Goal: Find specific page/section: Find specific page/section

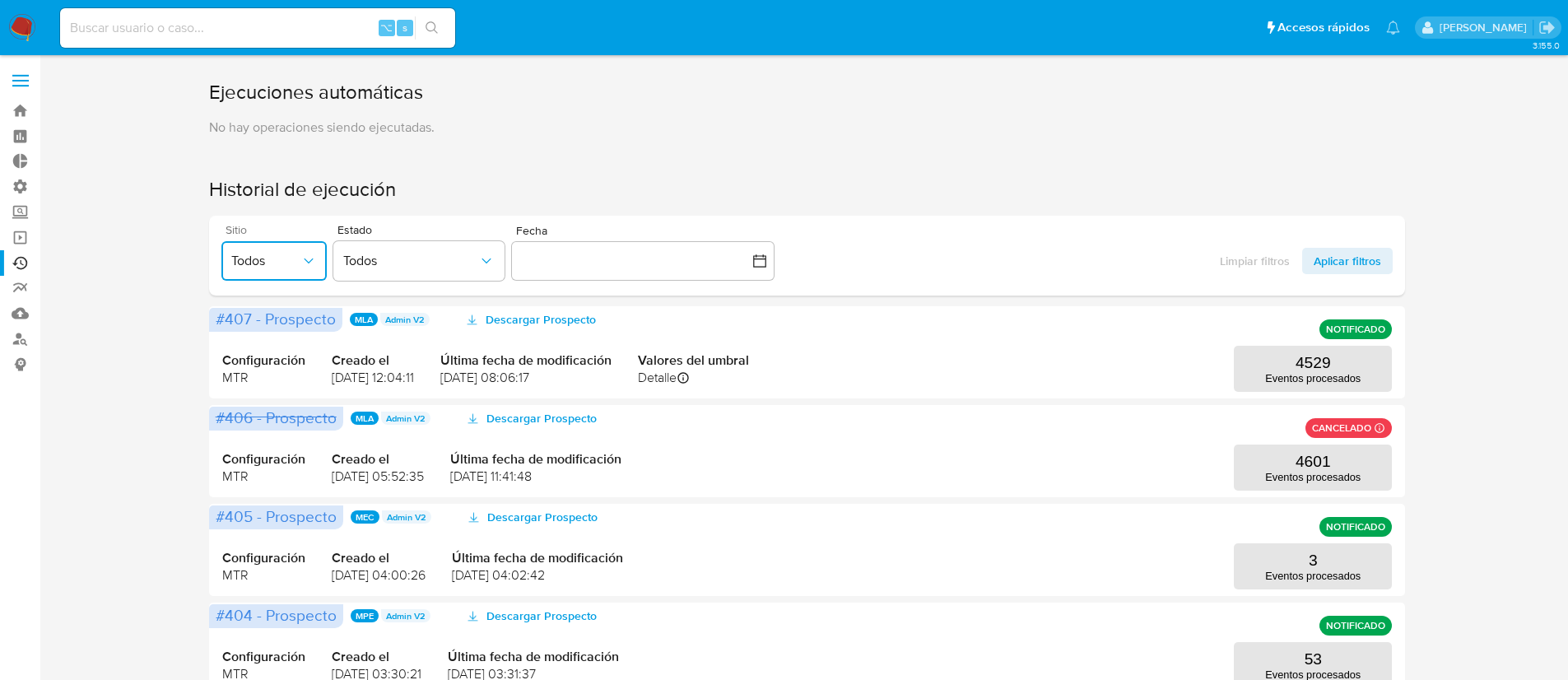
click at [269, 250] on button "Todos" at bounding box center [274, 261] width 105 height 40
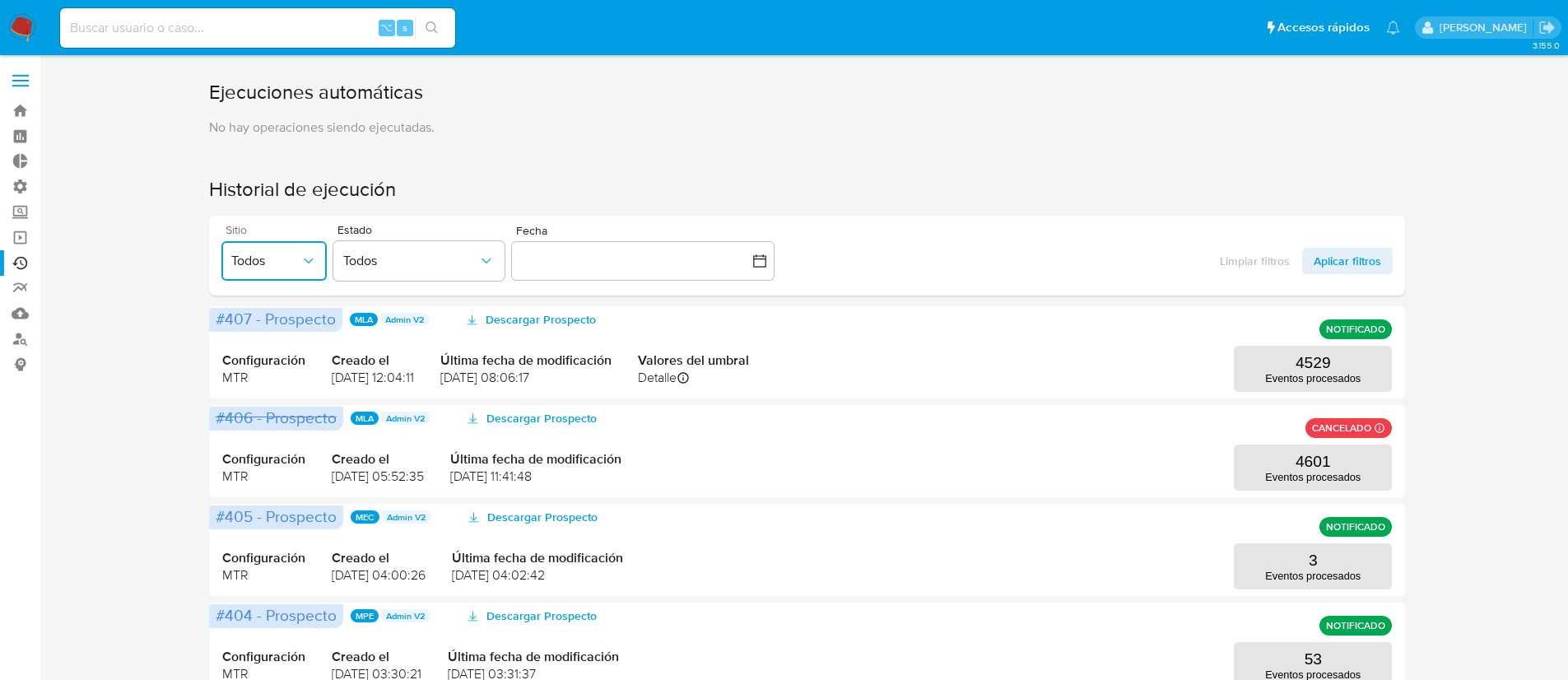
click at [299, 258] on span "Todos" at bounding box center [266, 261] width 69 height 16
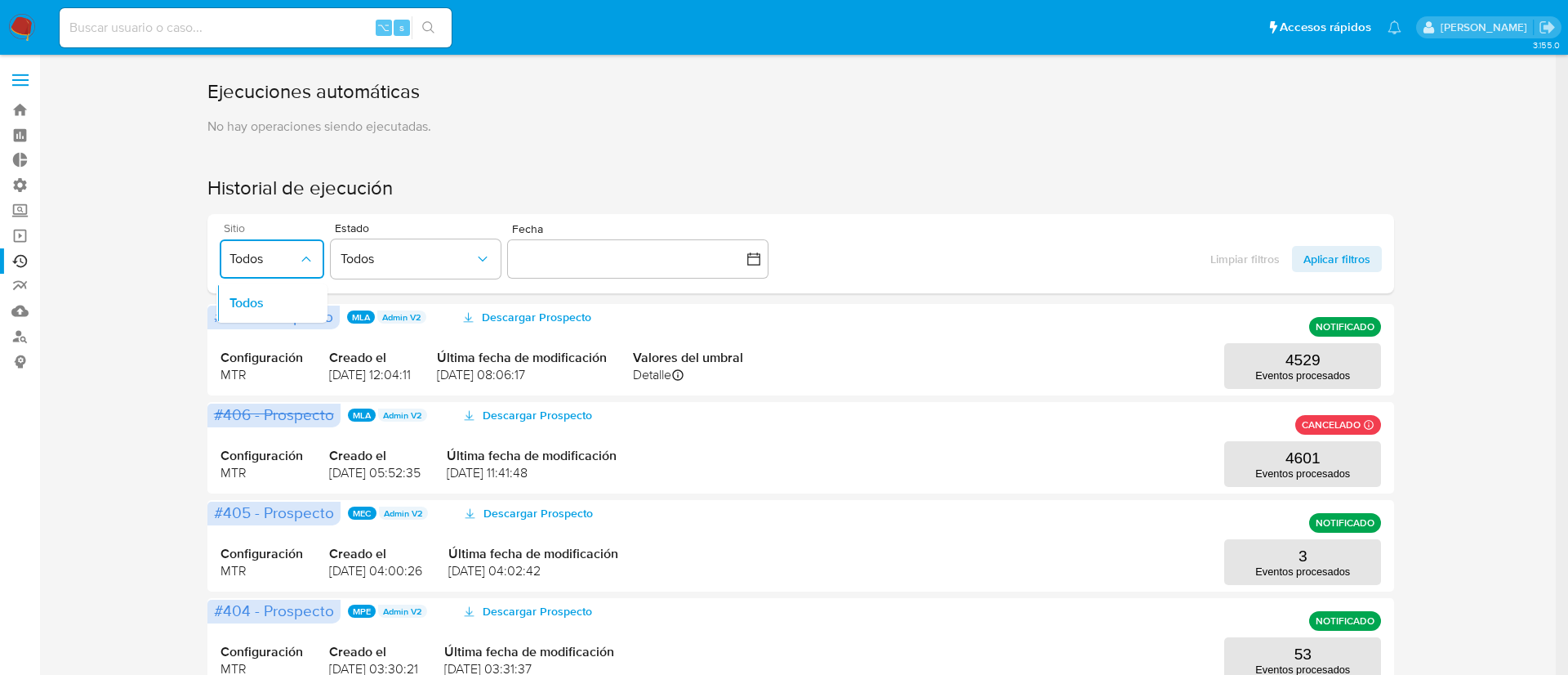
click at [294, 246] on button "Todos" at bounding box center [272, 259] width 104 height 39
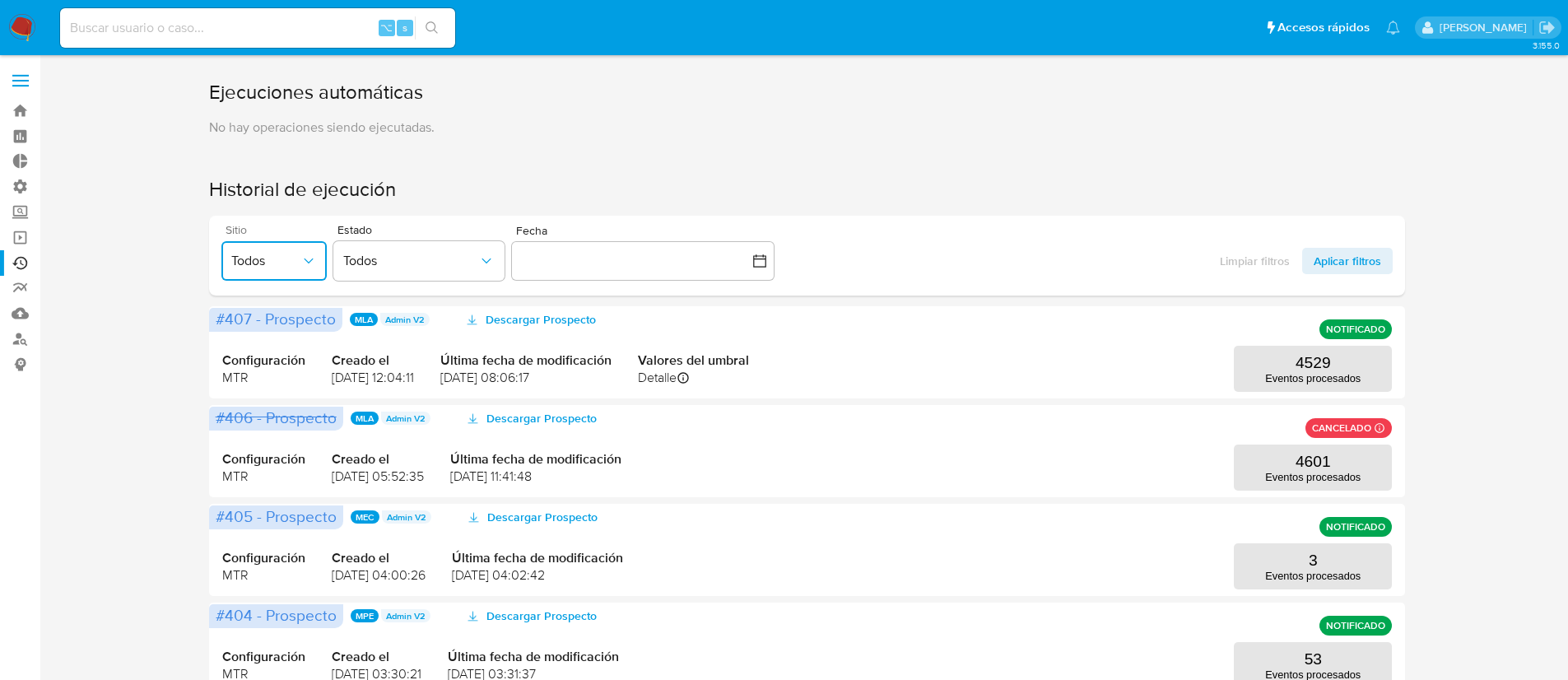
click at [299, 257] on span "Todos" at bounding box center [266, 261] width 69 height 16
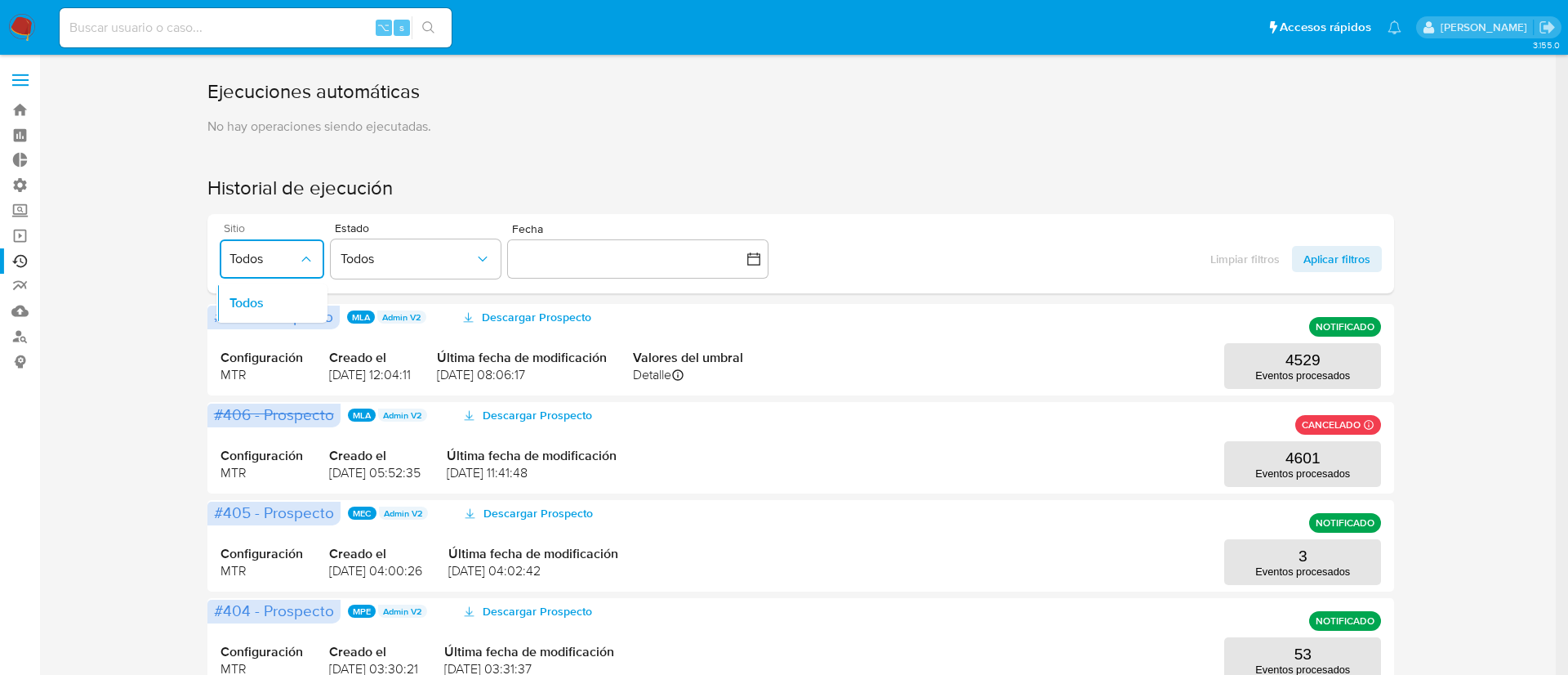
click at [296, 255] on span "Todos" at bounding box center [264, 259] width 68 height 16
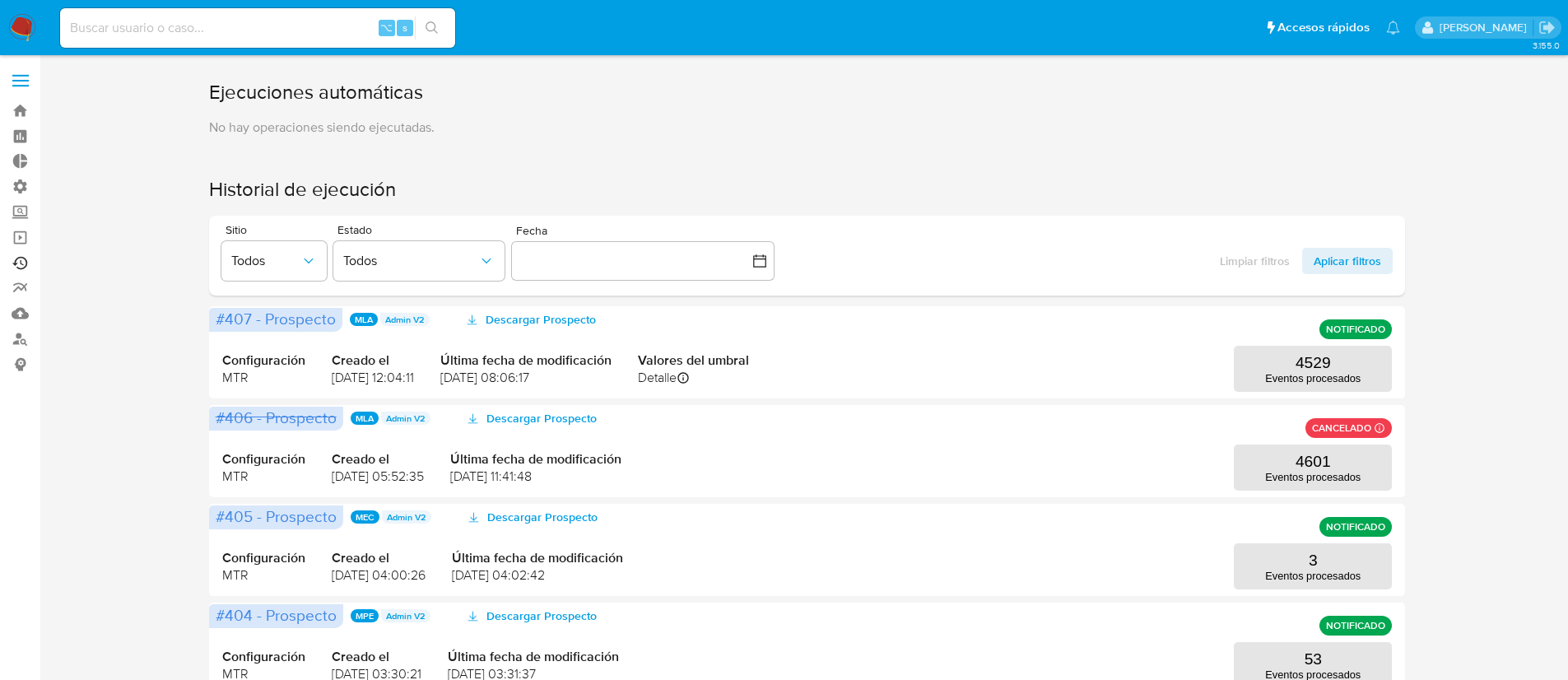
click at [20, 260] on link "Ejecuciones automáticas" at bounding box center [98, 263] width 196 height 26
click at [294, 254] on span "Todos" at bounding box center [266, 261] width 69 height 16
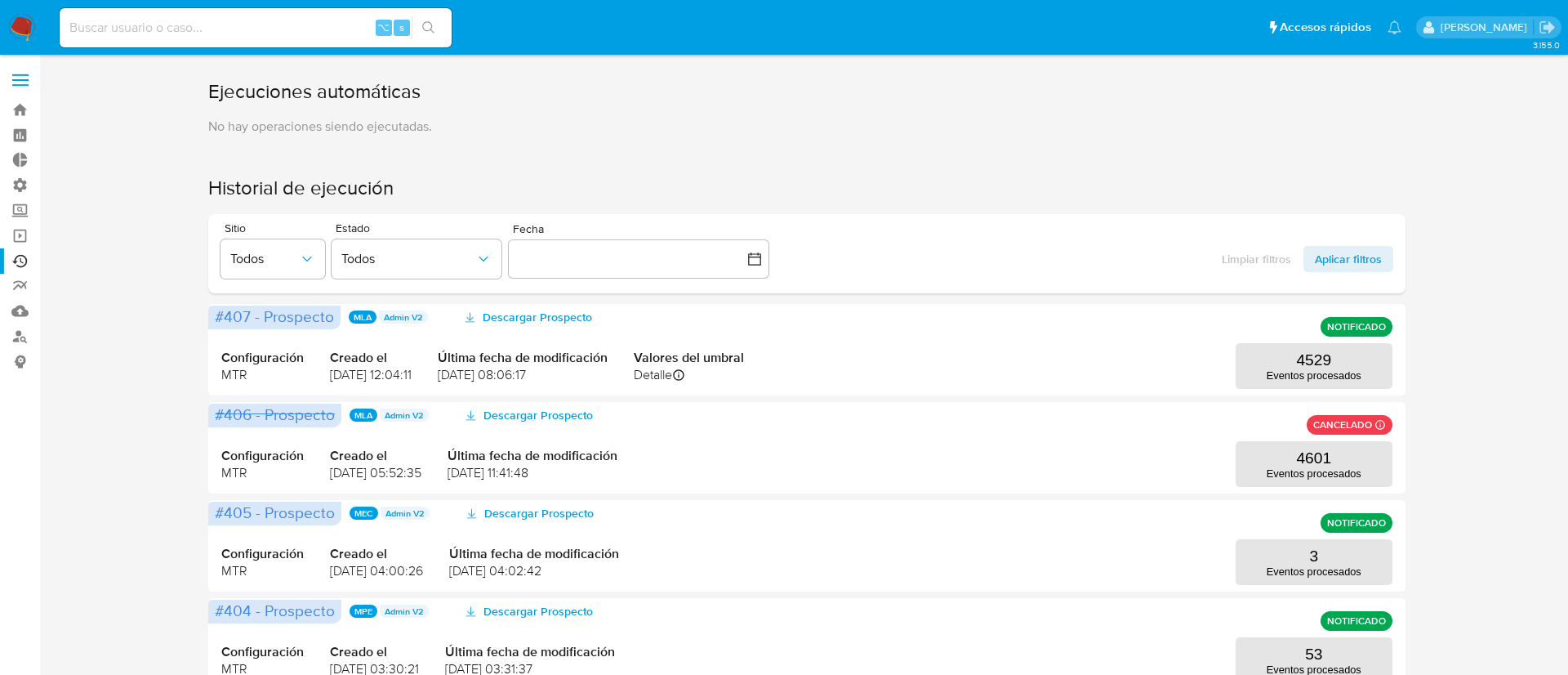
click at [1063, 191] on h1 "Historial de ejecución" at bounding box center [807, 188] width 1197 height 26
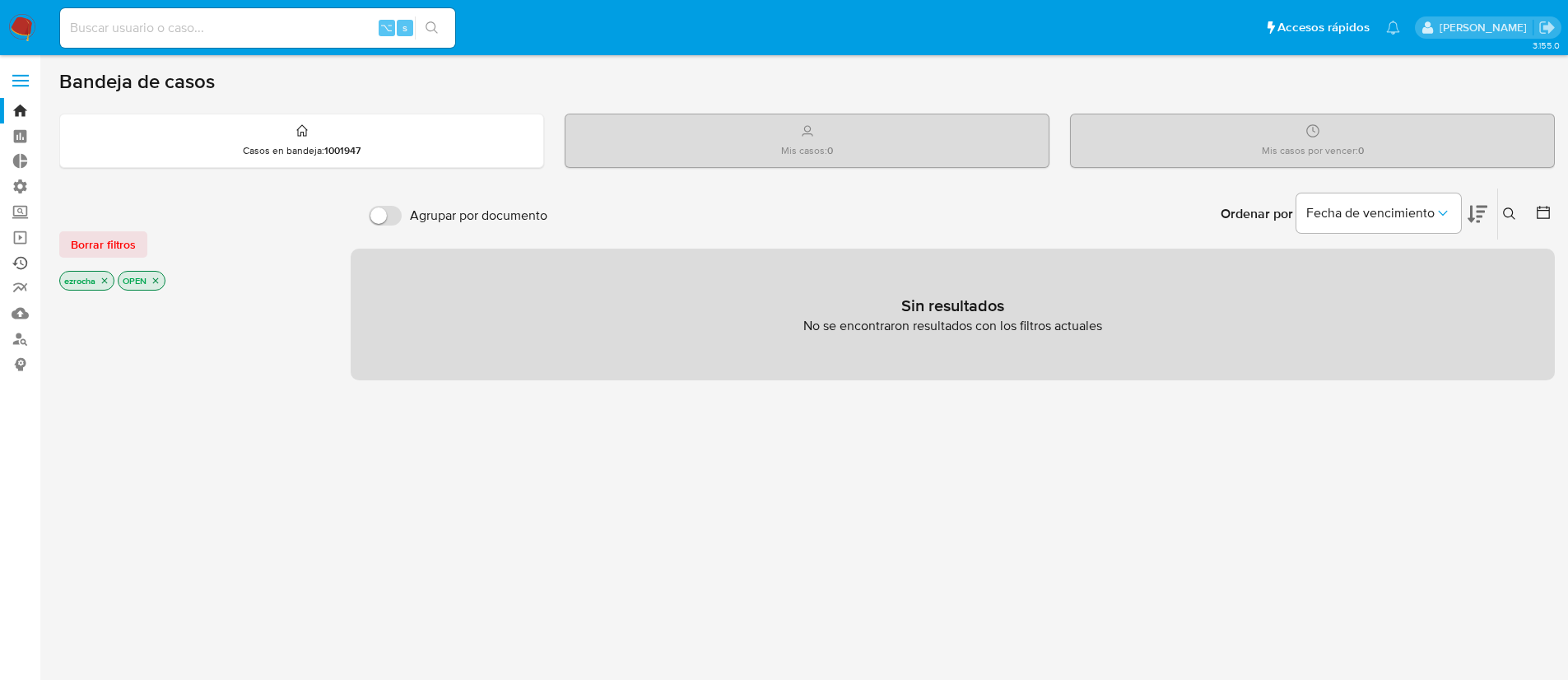
click at [24, 259] on link "Ejecuciones automáticas" at bounding box center [98, 263] width 196 height 26
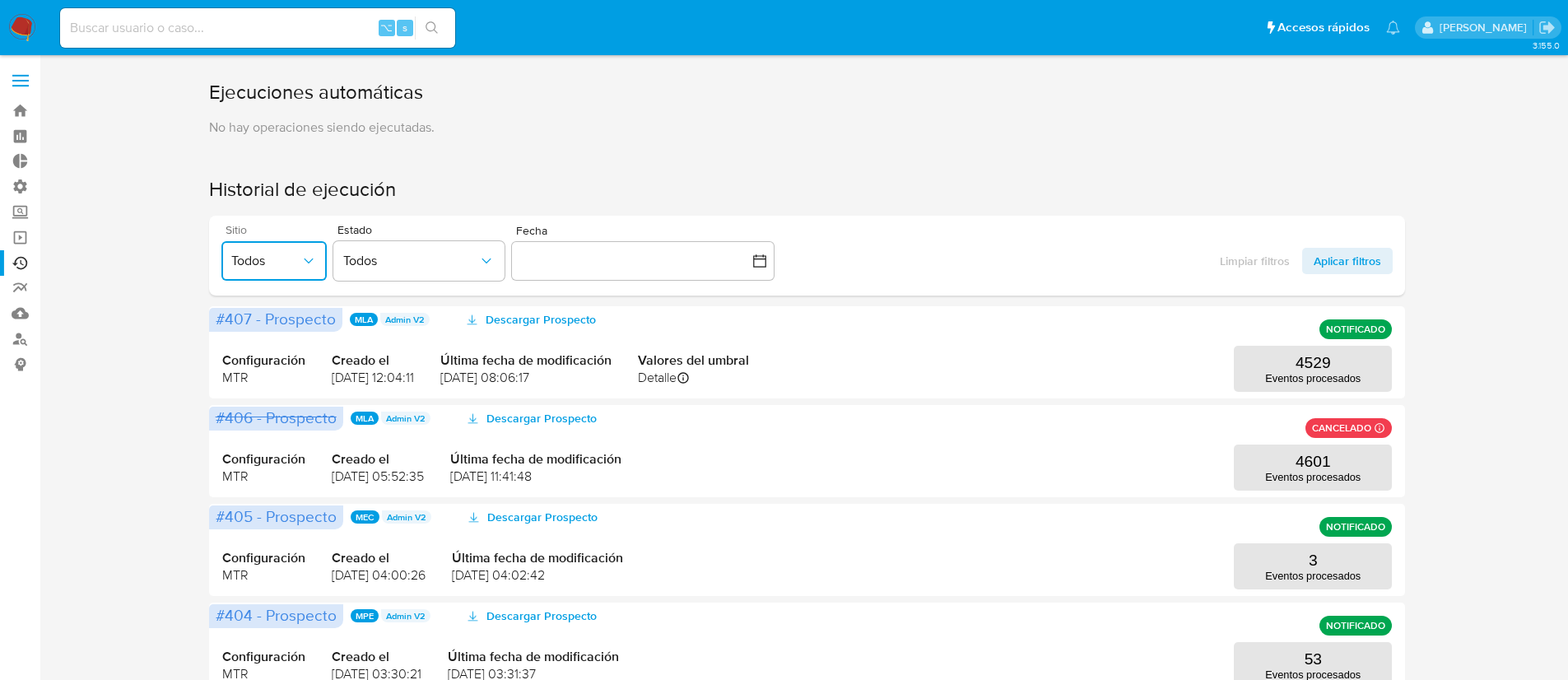
click at [257, 273] on button "Todos" at bounding box center [274, 261] width 105 height 40
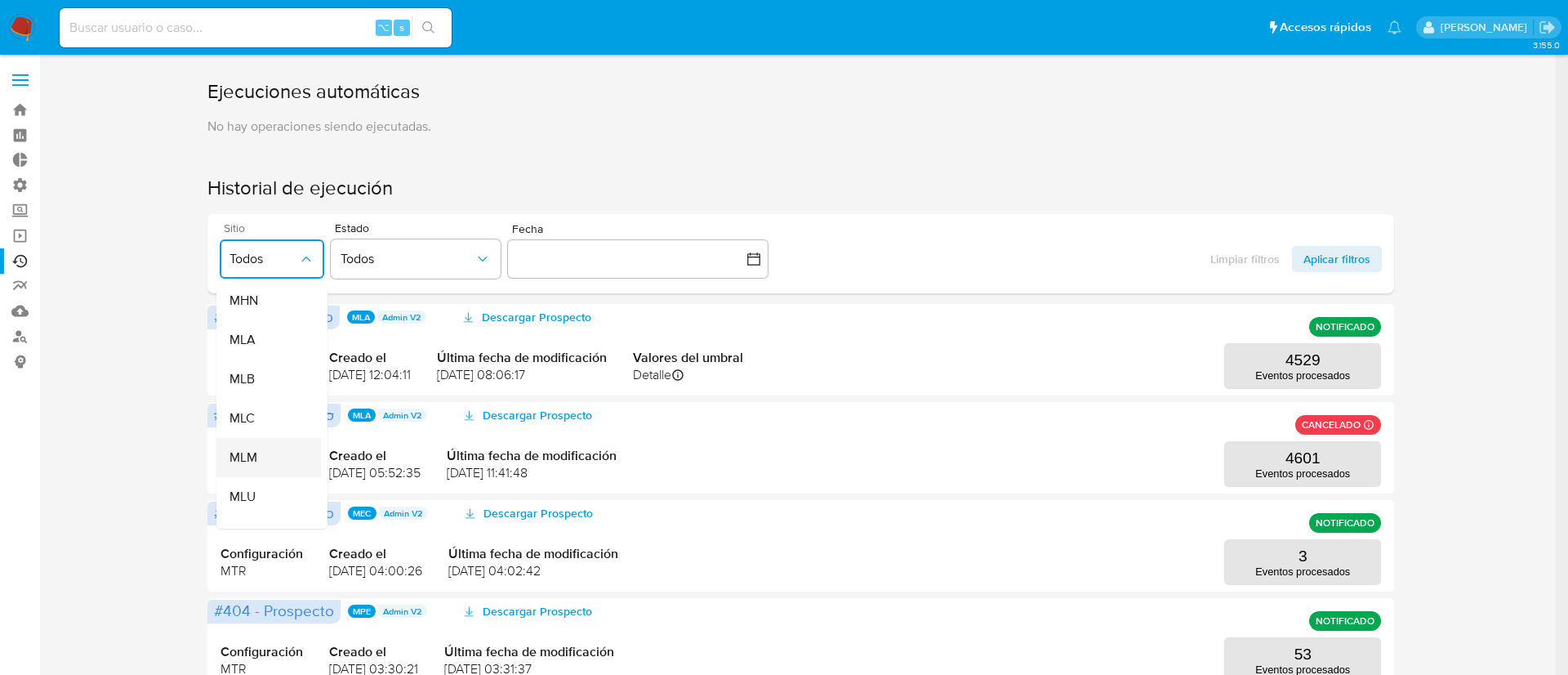
scroll to position [317, 0]
click at [269, 457] on div "MLM" at bounding box center [264, 457] width 68 height 39
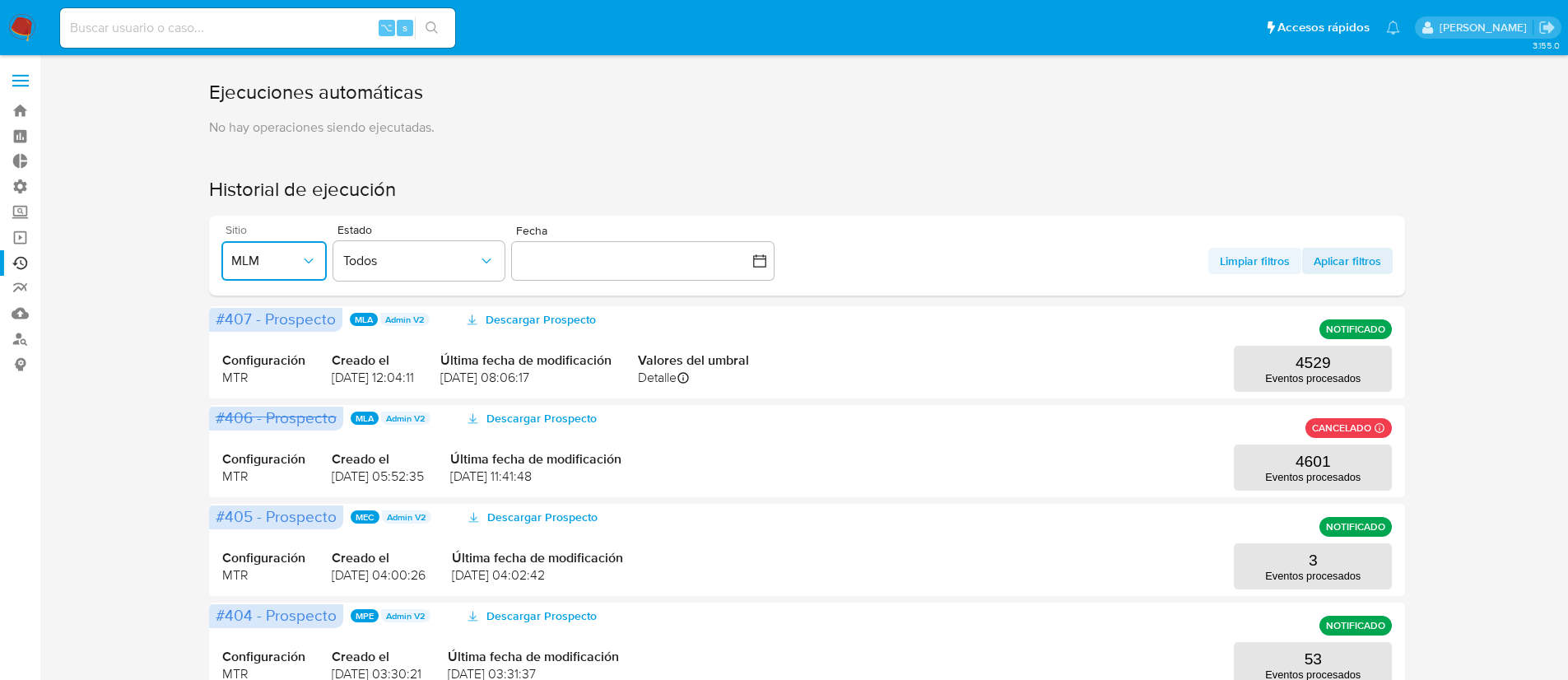
click at [1257, 261] on span "Limpiar filtros" at bounding box center [1255, 261] width 70 height 27
click at [284, 260] on span "Todos" at bounding box center [266, 261] width 69 height 16
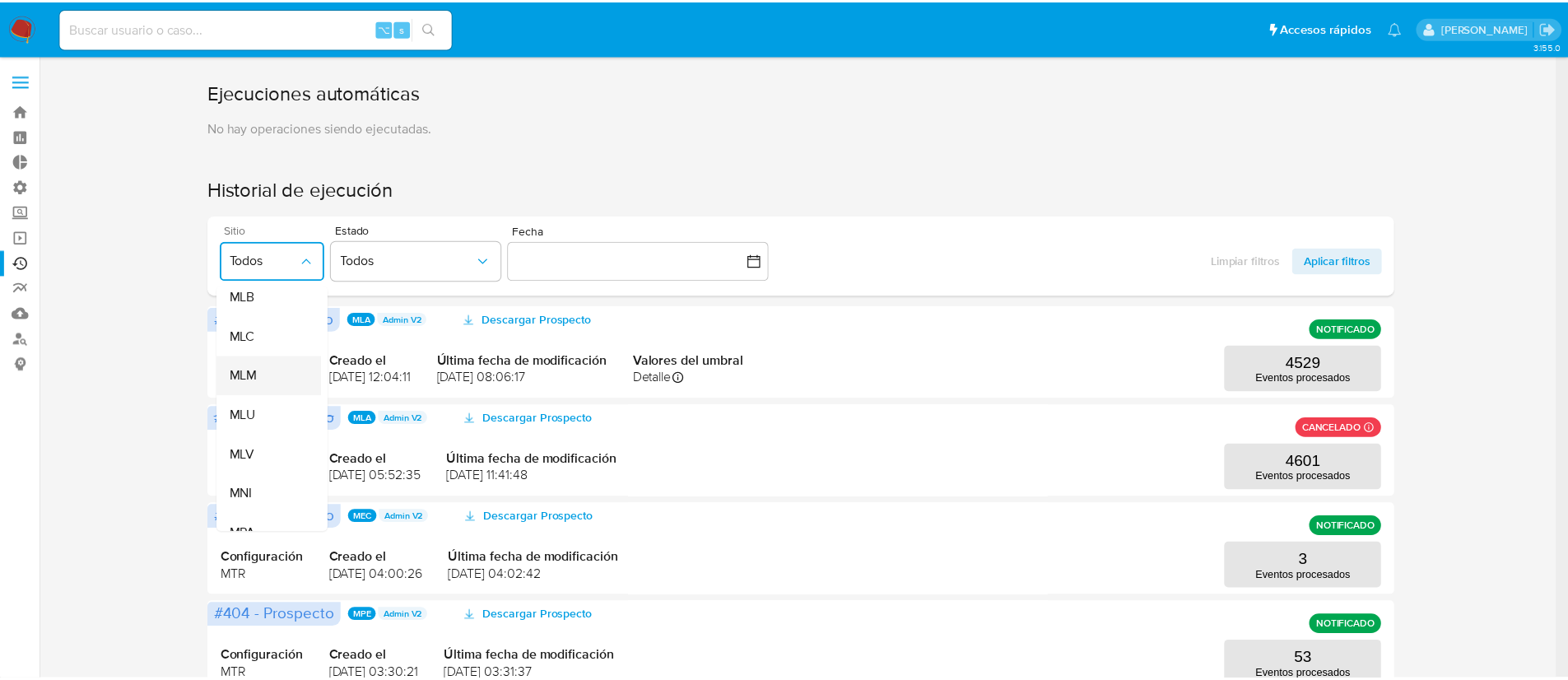
scroll to position [404, 0]
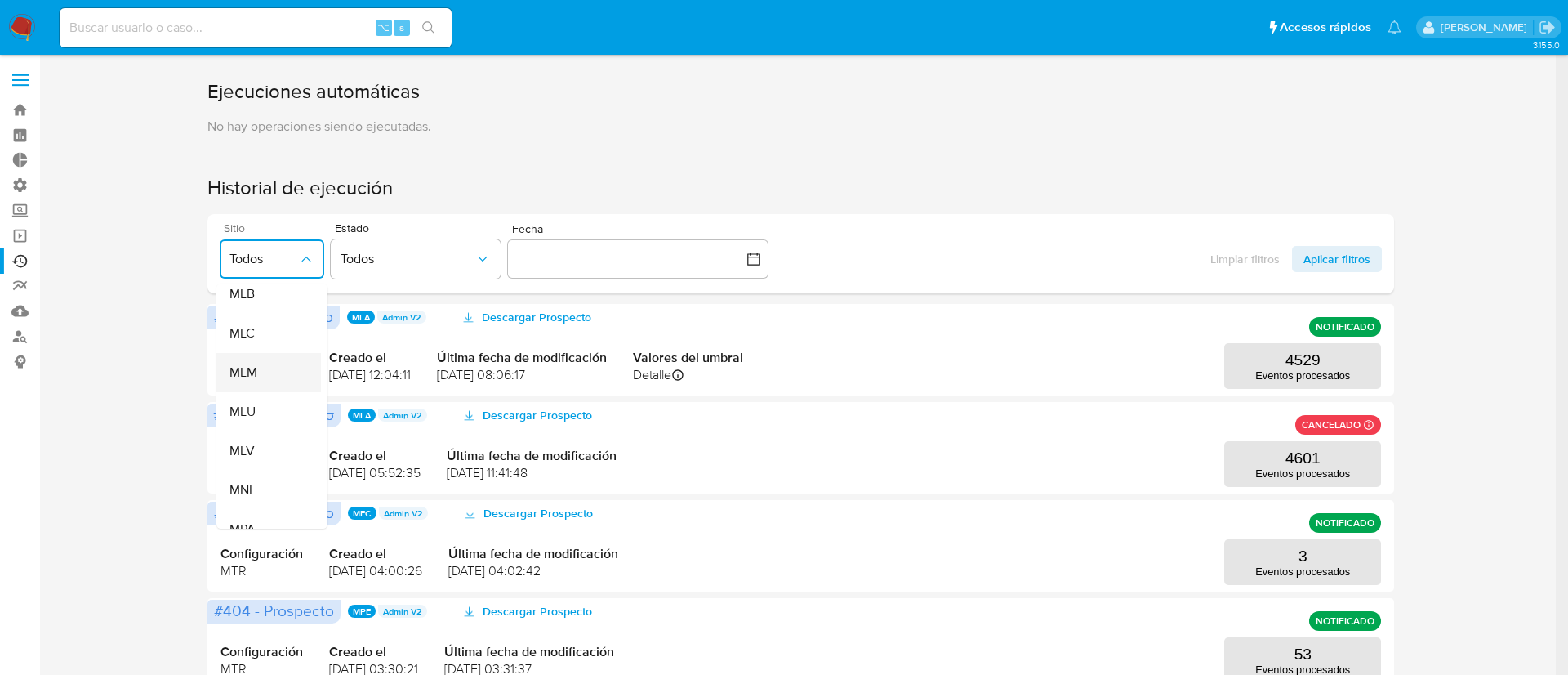
click at [258, 373] on div "MLM" at bounding box center [264, 373] width 68 height 39
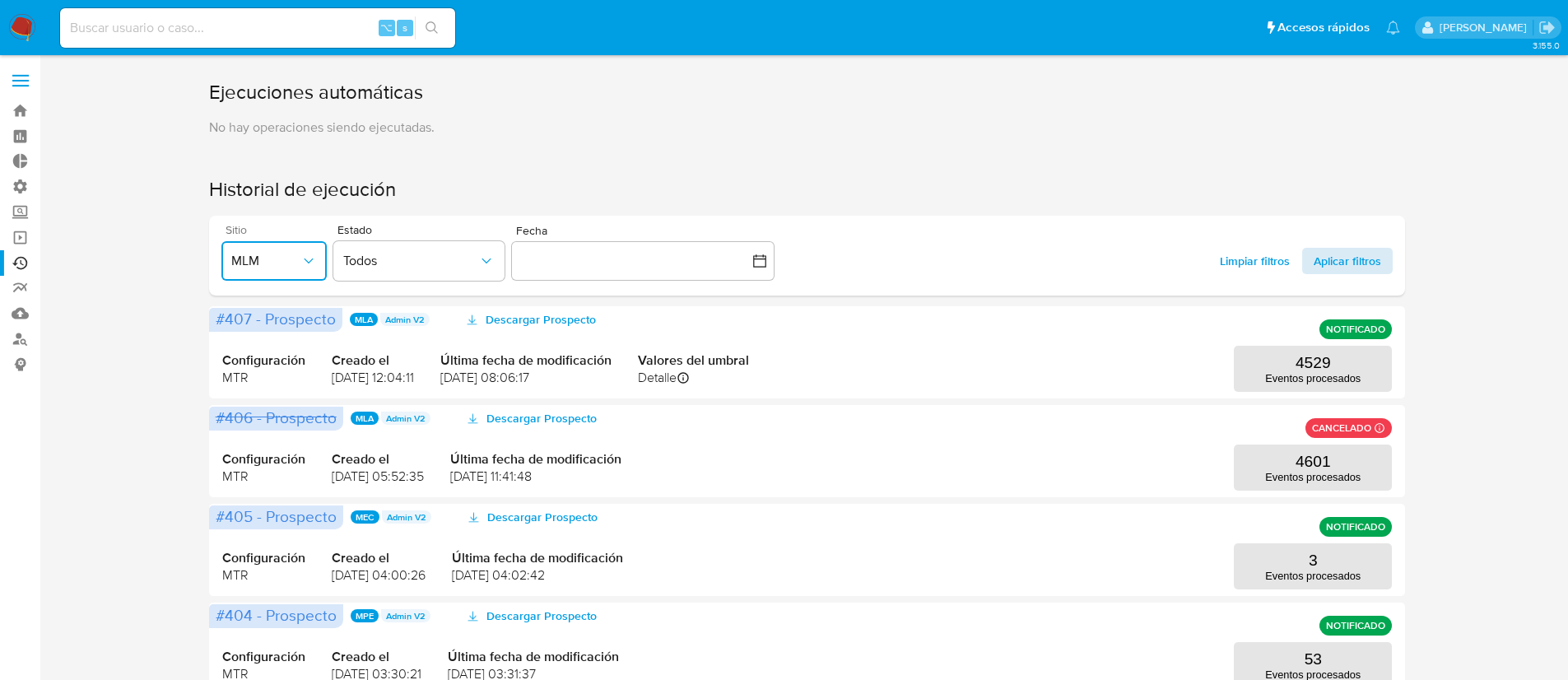
click at [1342, 261] on span "Aplicar filtros" at bounding box center [1348, 261] width 67 height 27
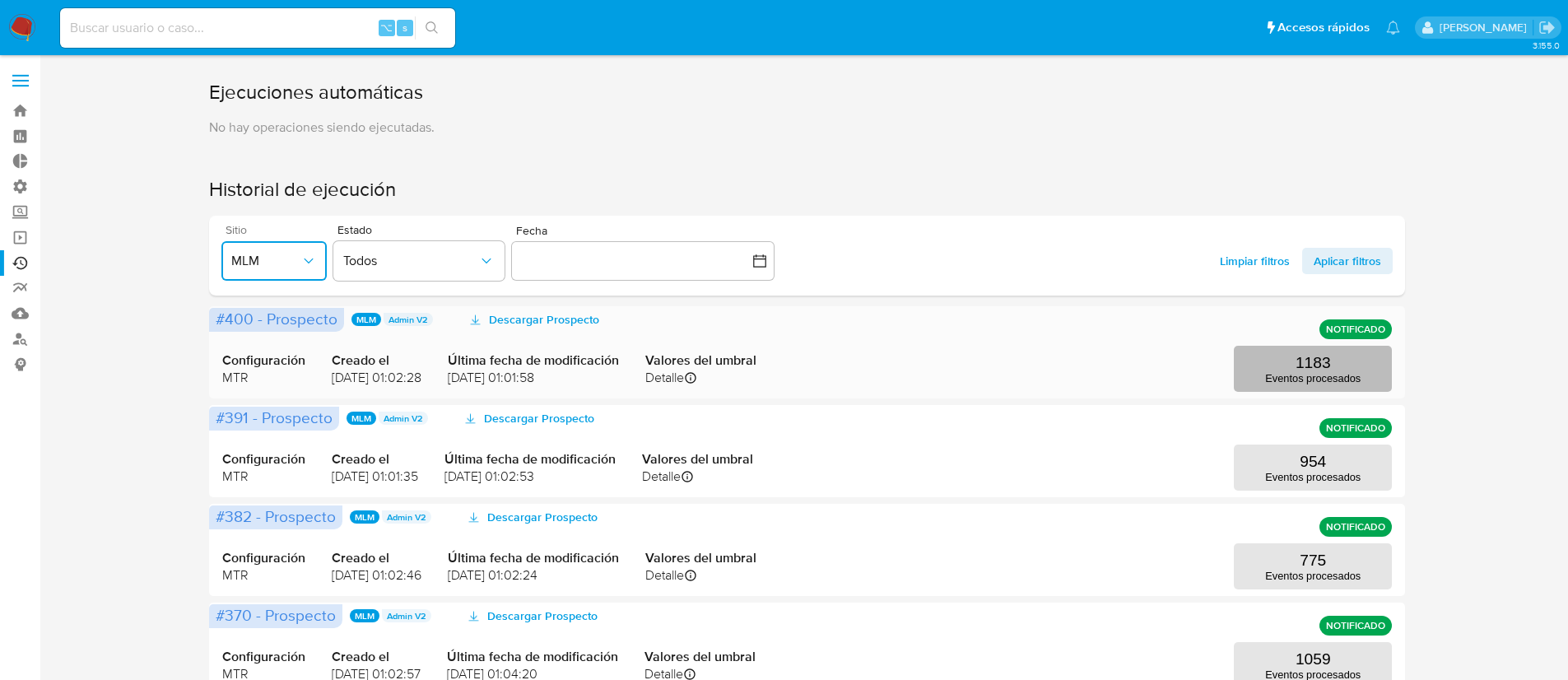
click at [1323, 362] on p "1183" at bounding box center [1313, 362] width 35 height 18
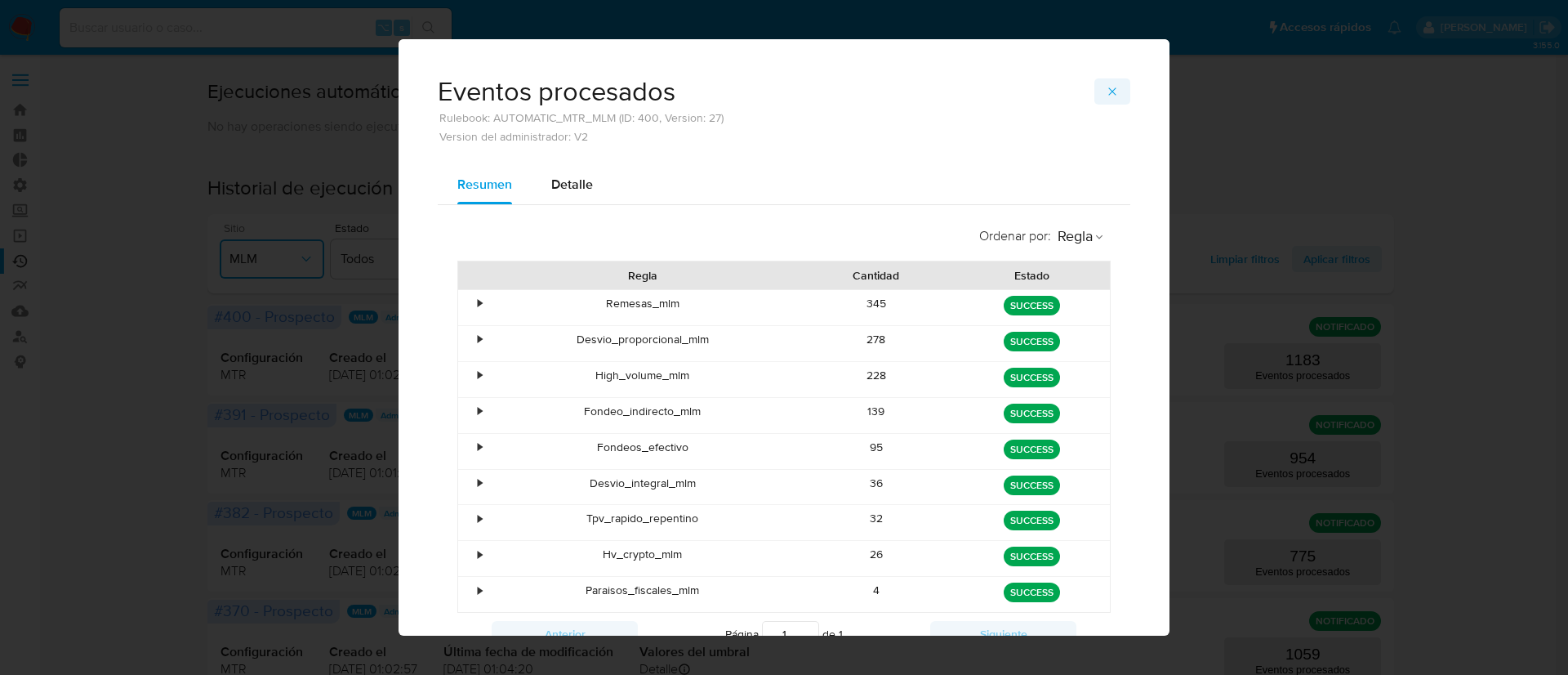
click at [1106, 91] on icon "button" at bounding box center [1112, 91] width 13 height 13
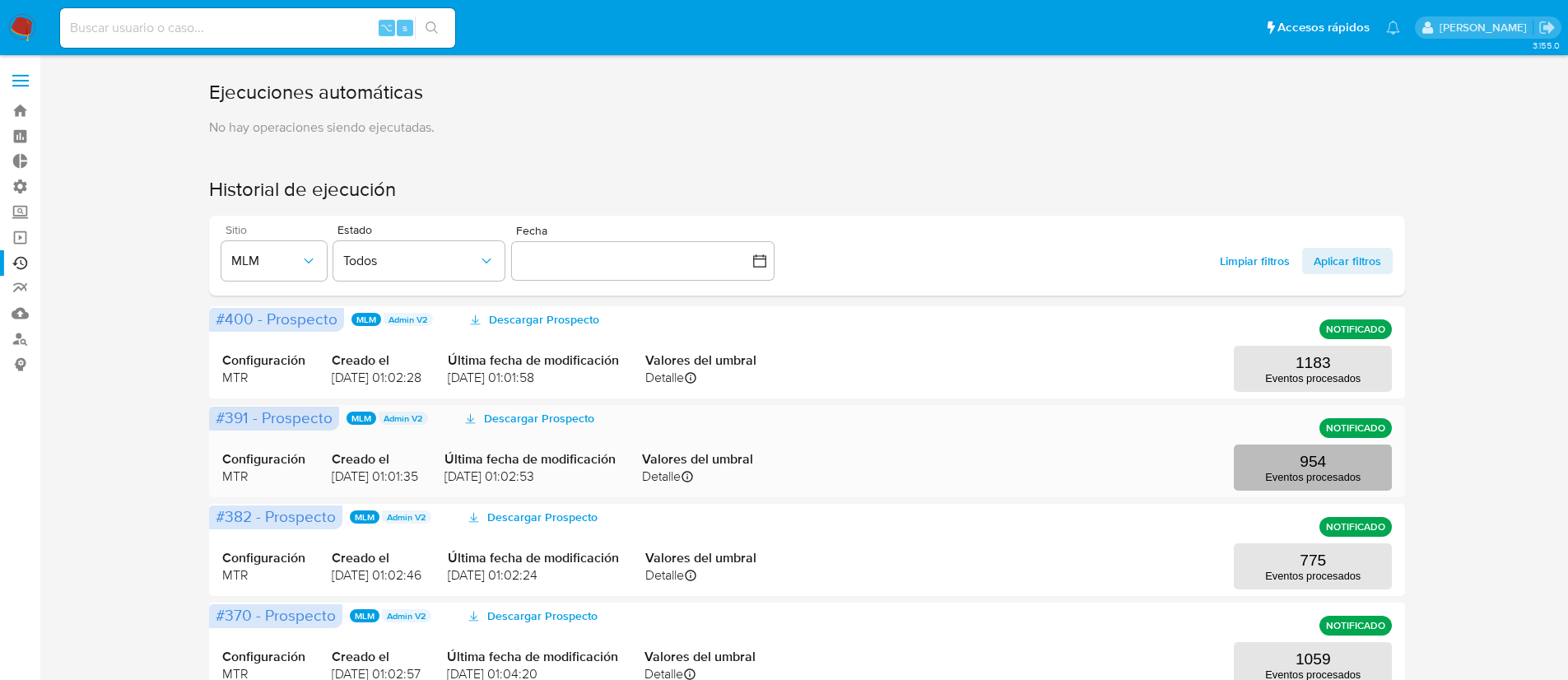
click at [1288, 478] on p "Eventos procesados" at bounding box center [1313, 477] width 96 height 12
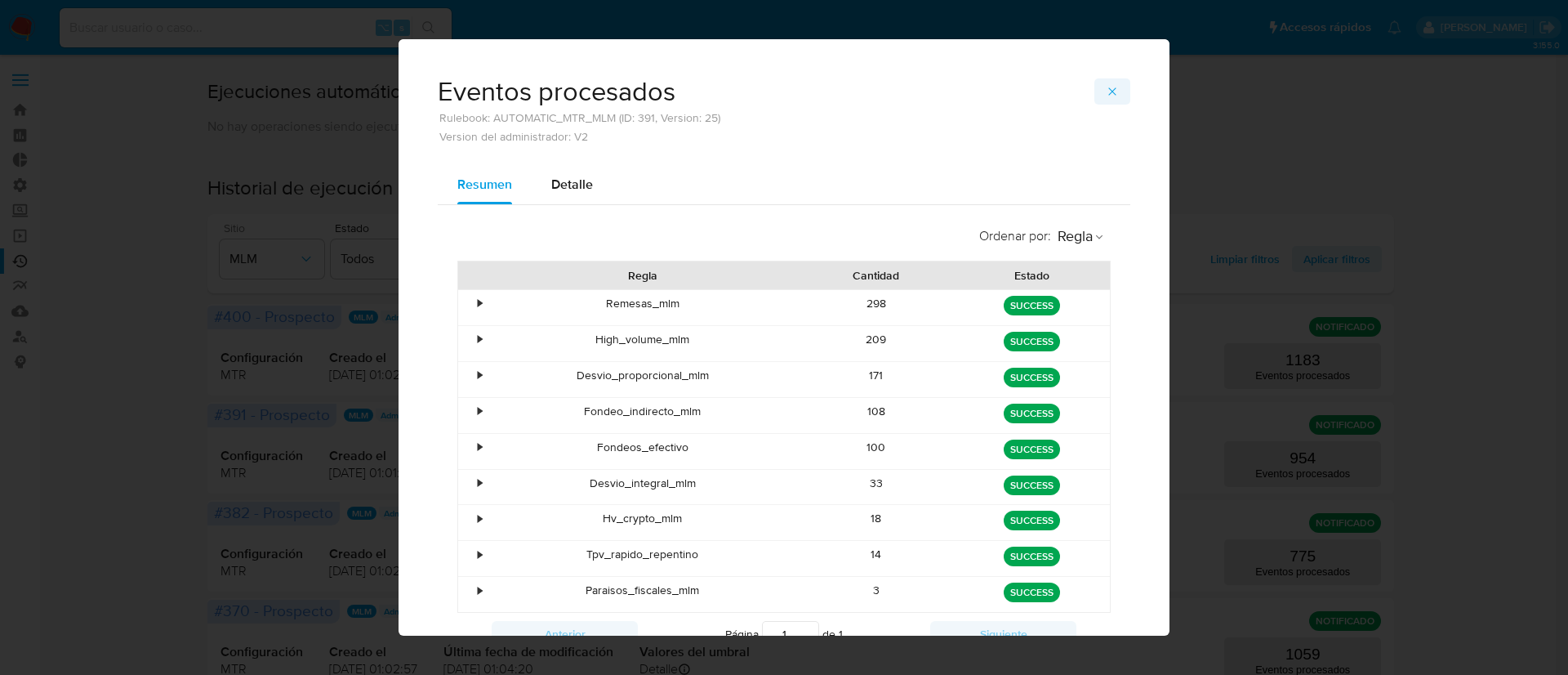
click at [1109, 85] on icon "button" at bounding box center [1112, 91] width 13 height 13
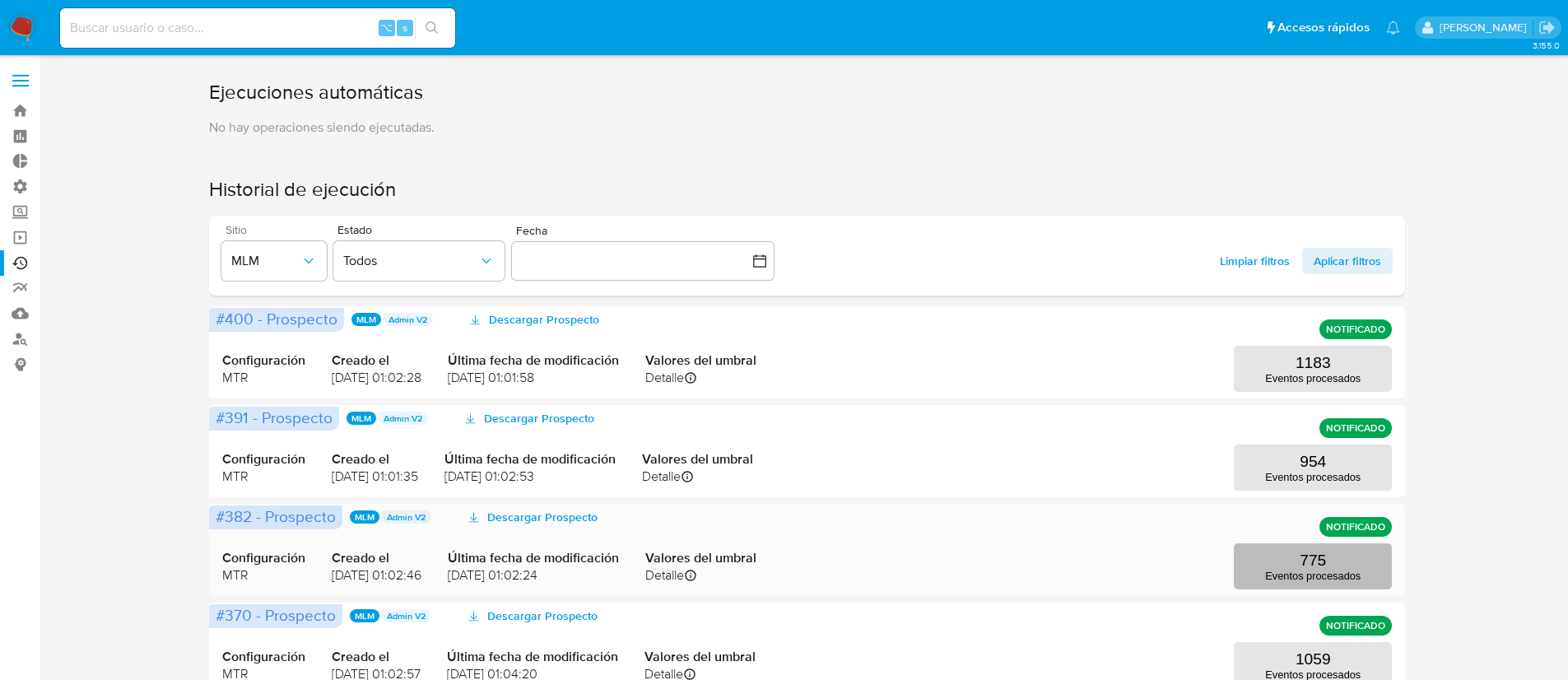
click at [1348, 560] on button "775 Eventos procesados" at bounding box center [1313, 566] width 158 height 46
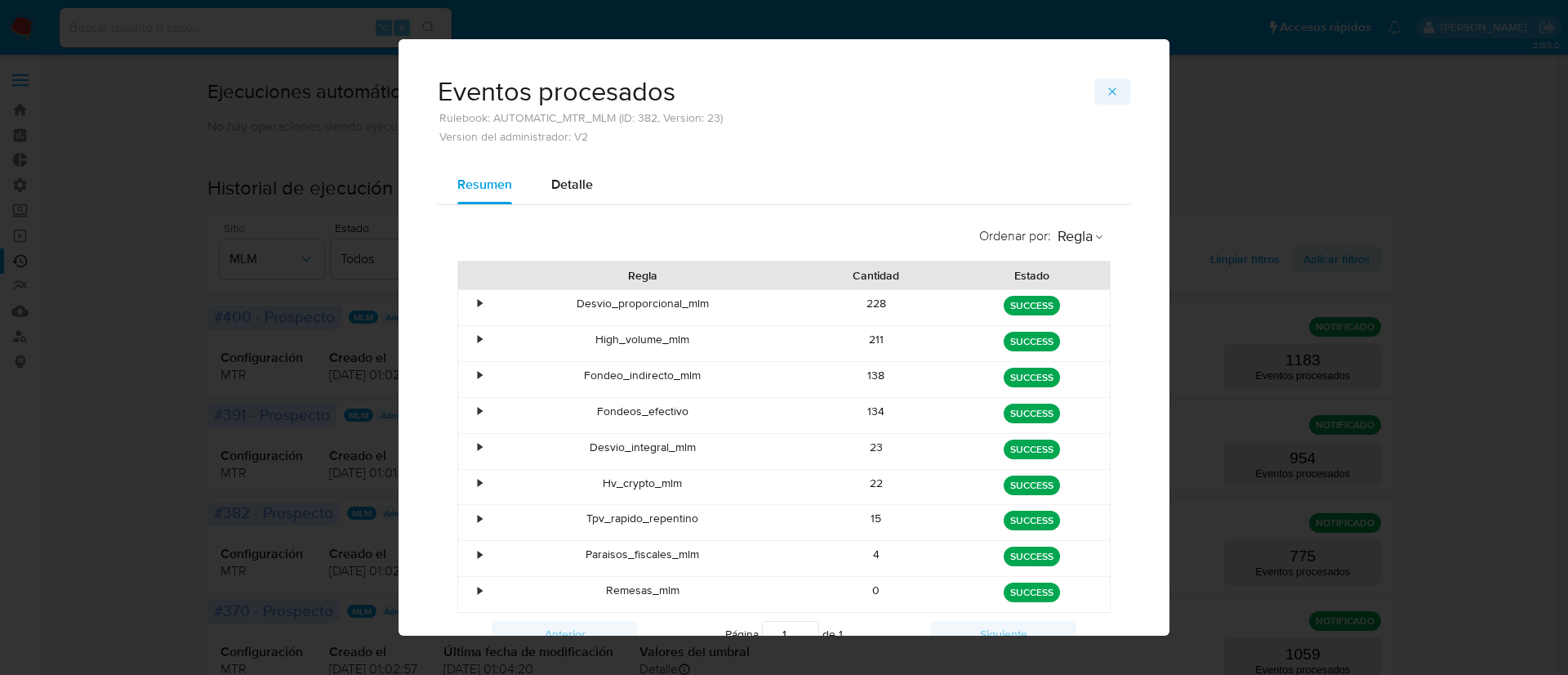
click at [1106, 103] on button "button" at bounding box center [1112, 91] width 36 height 26
